Goal: Information Seeking & Learning: Learn about a topic

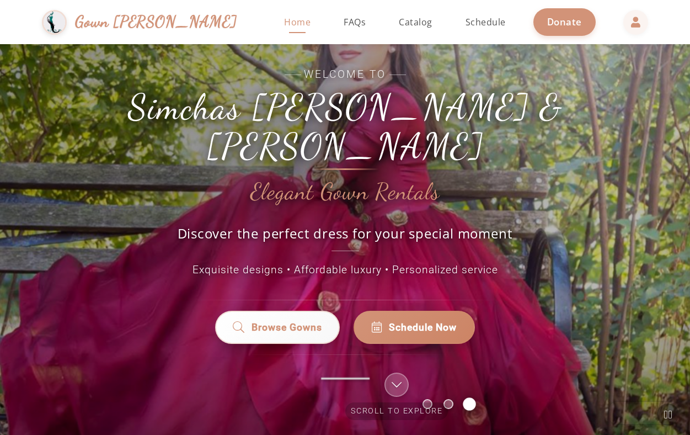
scroll to position [63, 0]
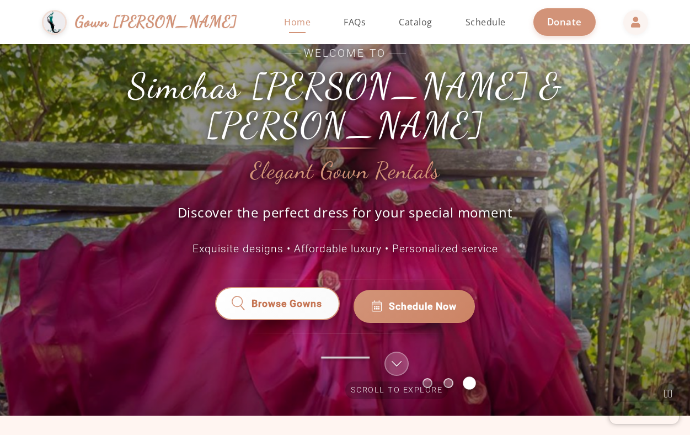
click at [255, 299] on span "Browse Gowns" at bounding box center [287, 306] width 71 height 14
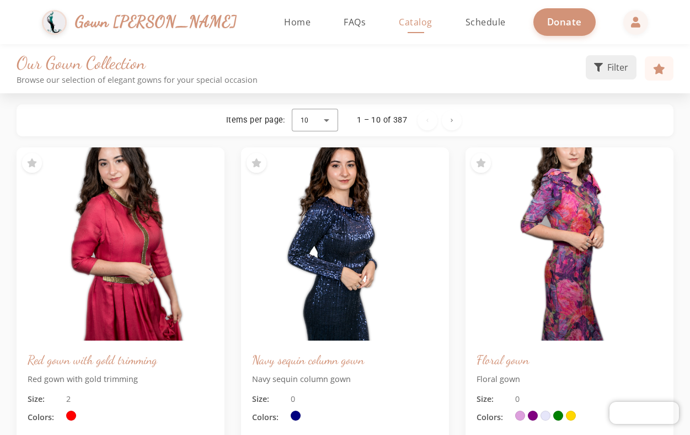
click at [614, 66] on span "Filter" at bounding box center [618, 67] width 21 height 13
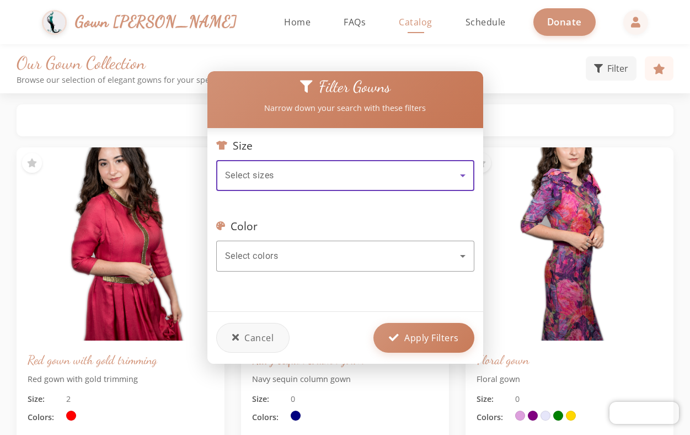
click at [614, 66] on div at bounding box center [345, 217] width 690 height 435
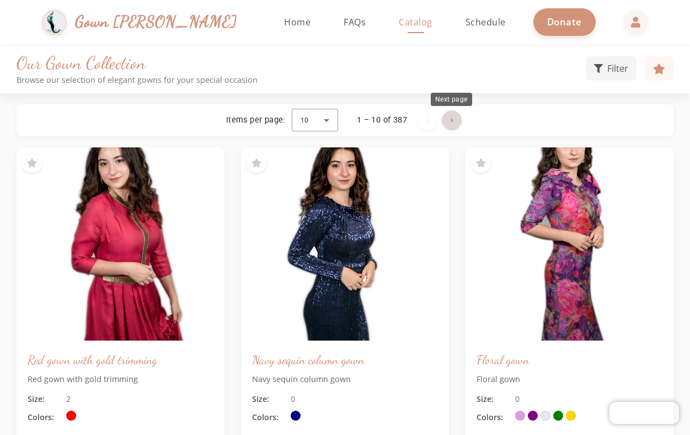
click at [446, 123] on span "Next page" at bounding box center [452, 120] width 26 height 26
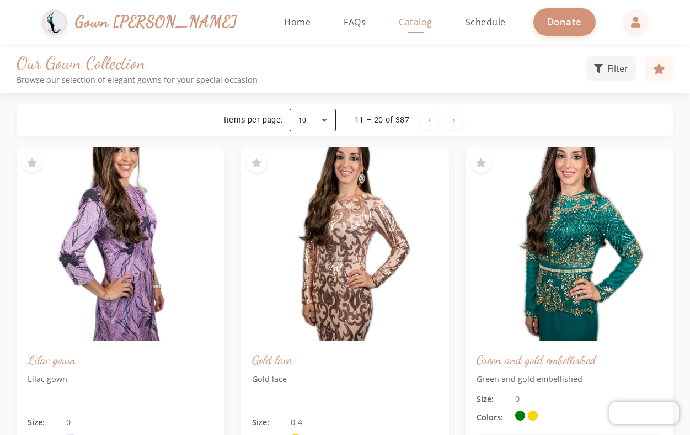
click at [322, 123] on div at bounding box center [313, 120] width 46 height 26
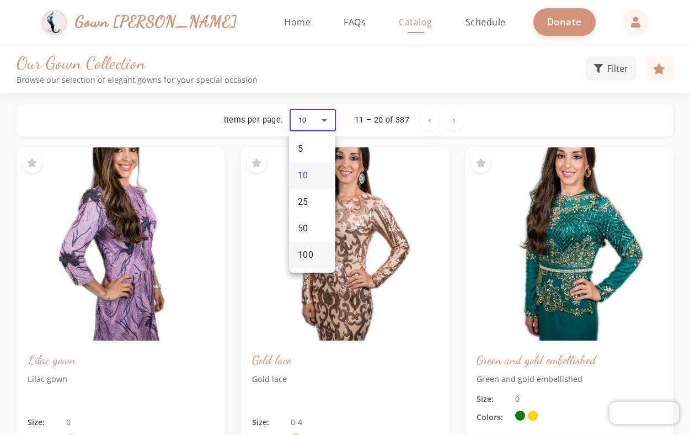
click at [299, 253] on span "100" at bounding box center [306, 254] width 16 height 13
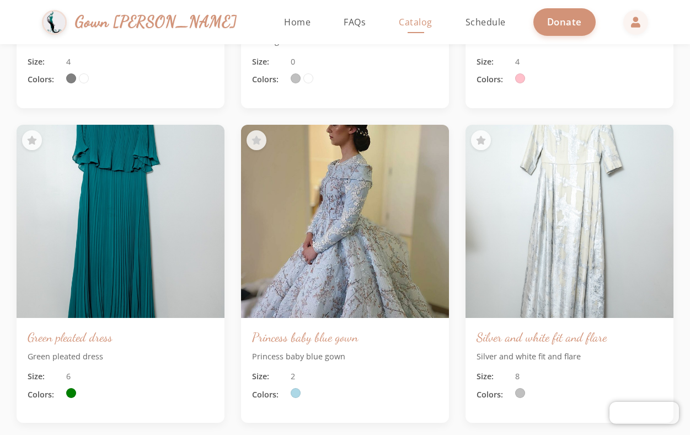
scroll to position [8898, 0]
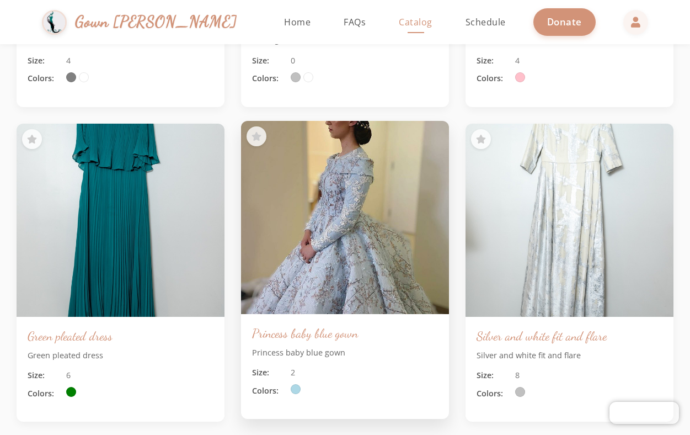
click at [330, 275] on img at bounding box center [345, 217] width 219 height 203
click at [315, 325] on h3 "Princess baby blue gown" at bounding box center [345, 333] width 186 height 16
click at [360, 167] on img at bounding box center [345, 217] width 219 height 203
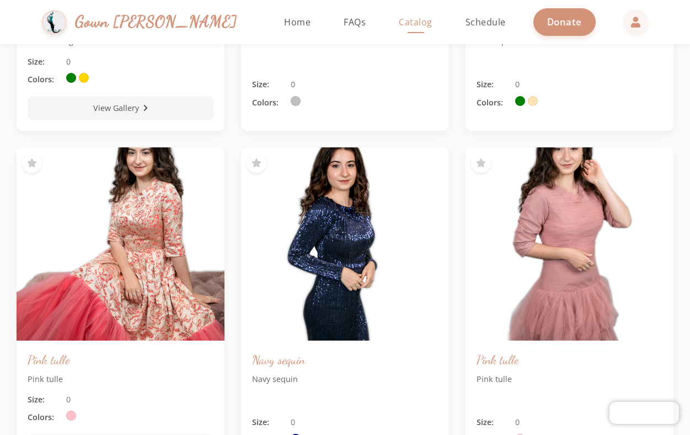
scroll to position [0, 0]
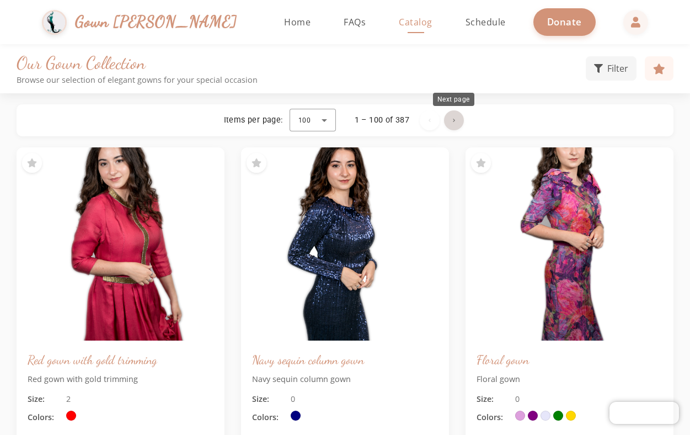
click at [451, 124] on span "Next page" at bounding box center [454, 120] width 26 height 26
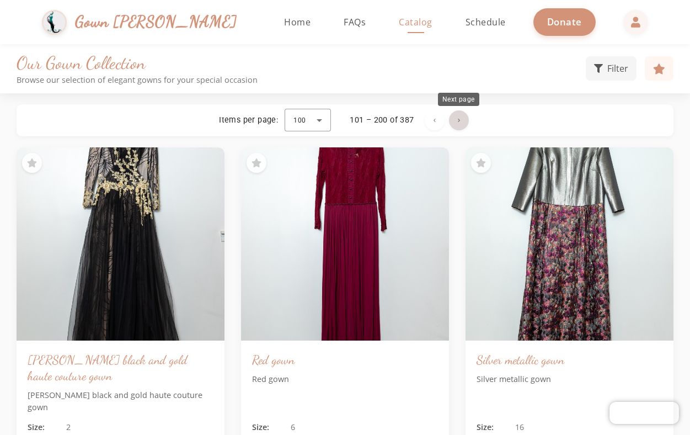
click at [455, 118] on span "Next page" at bounding box center [459, 120] width 26 height 26
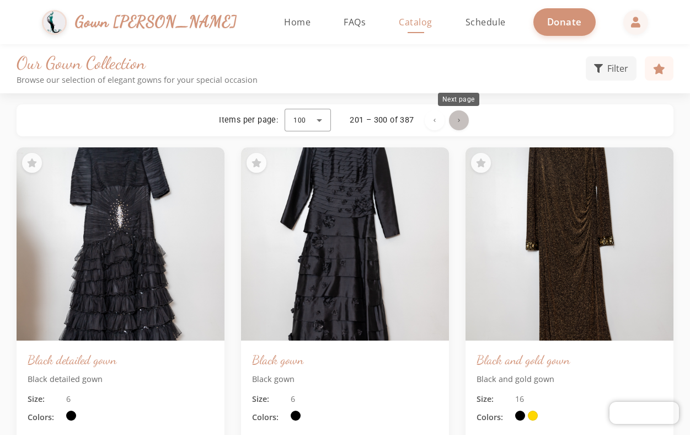
click at [464, 112] on span "Next page" at bounding box center [459, 120] width 26 height 26
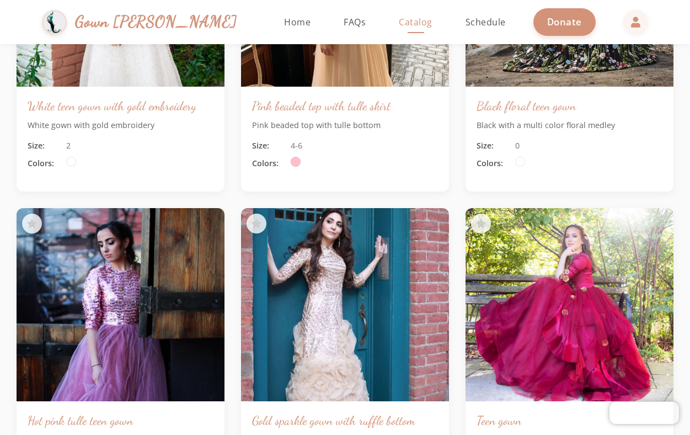
scroll to position [9209, 0]
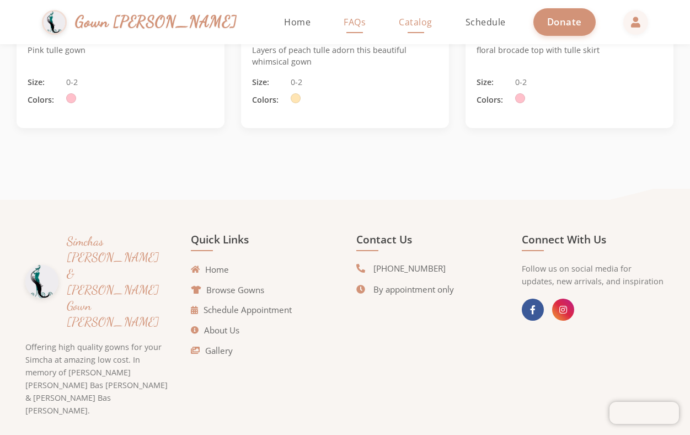
click at [344, 25] on span "FAQs" at bounding box center [355, 22] width 22 height 12
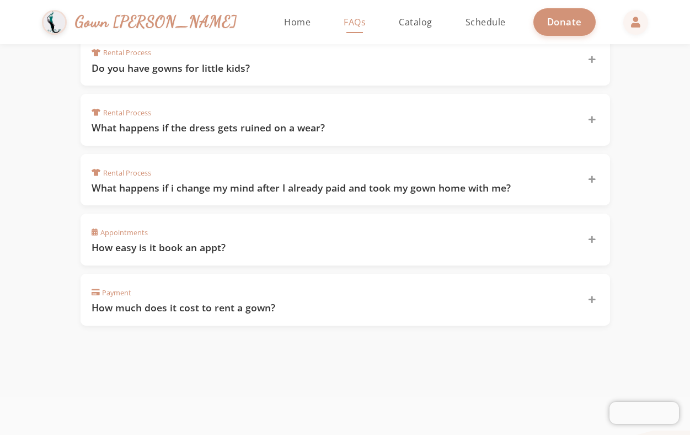
scroll to position [746, 0]
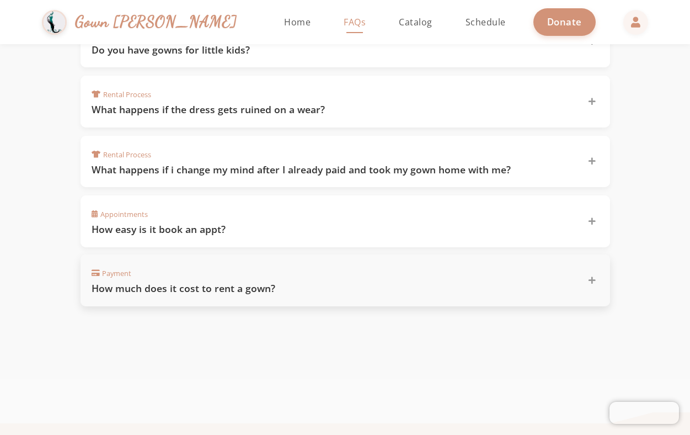
click at [256, 281] on h3 "How much does it cost to rent a gown?" at bounding box center [333, 288] width 483 height 14
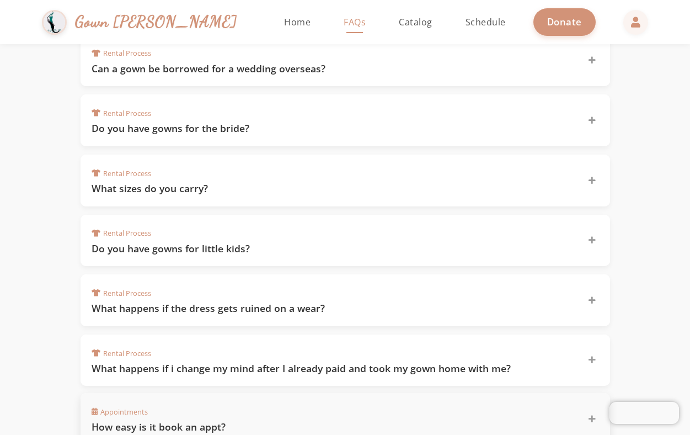
scroll to position [546, 0]
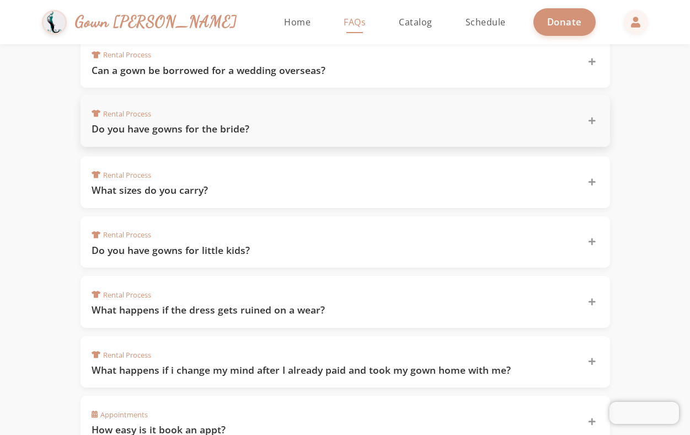
click at [255, 128] on h3 "Do you have gowns for the bride?" at bounding box center [333, 129] width 483 height 14
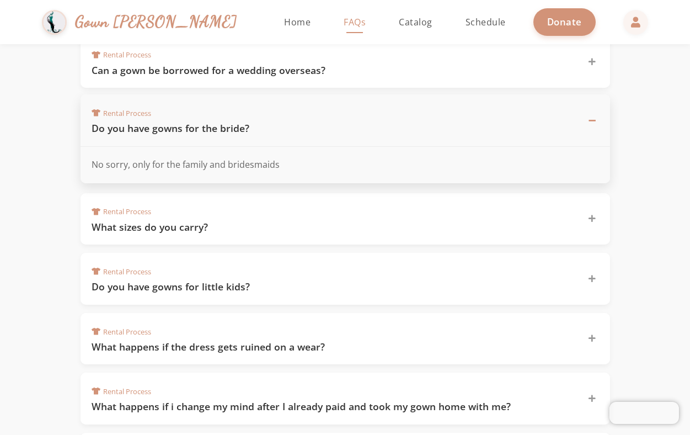
scroll to position [0, 0]
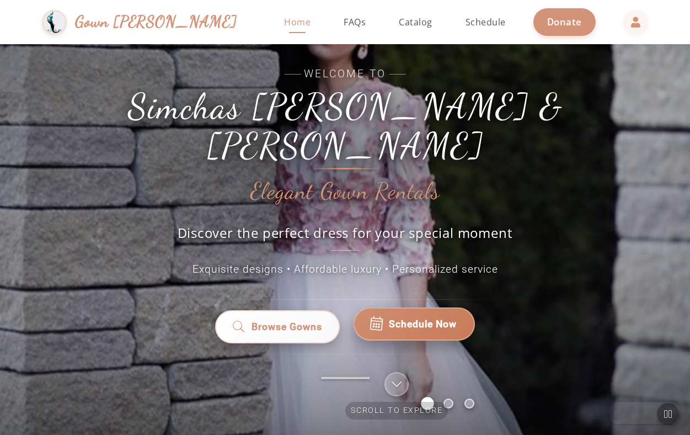
scroll to position [44, 0]
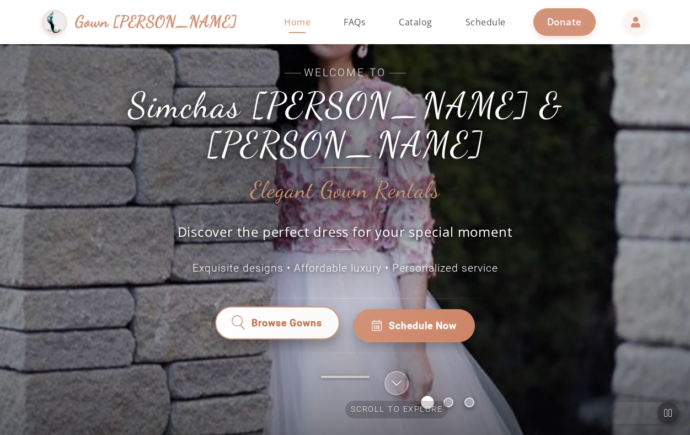
click at [275, 318] on link "Browse Gowns" at bounding box center [277, 325] width 125 height 33
